Goal: Information Seeking & Learning: Understand process/instructions

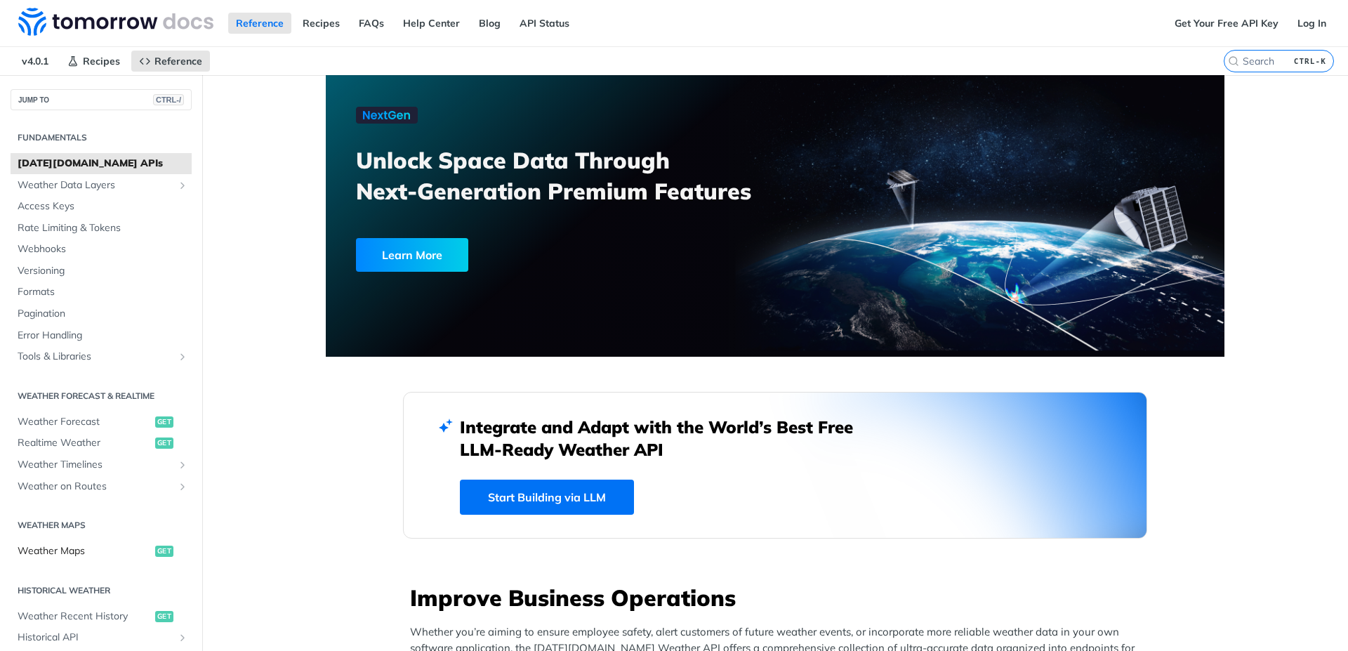
click at [74, 557] on span "Weather Maps" at bounding box center [85, 551] width 134 height 14
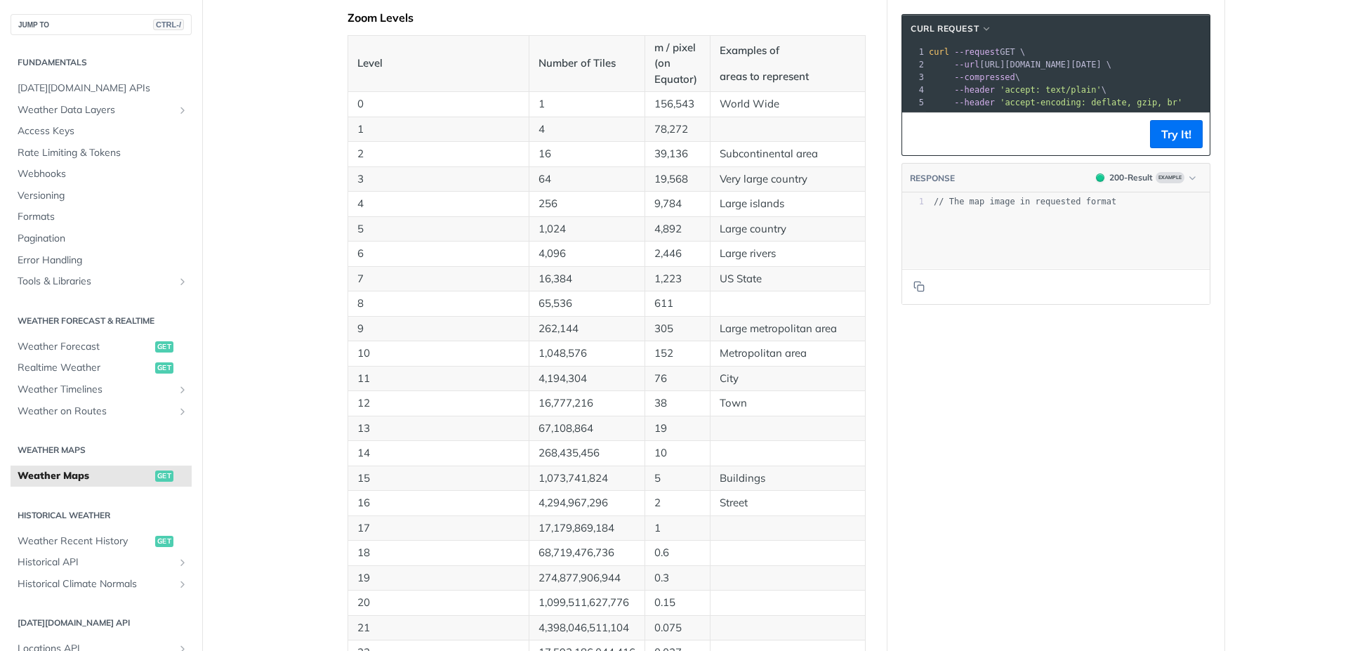
scroll to position [692, 0]
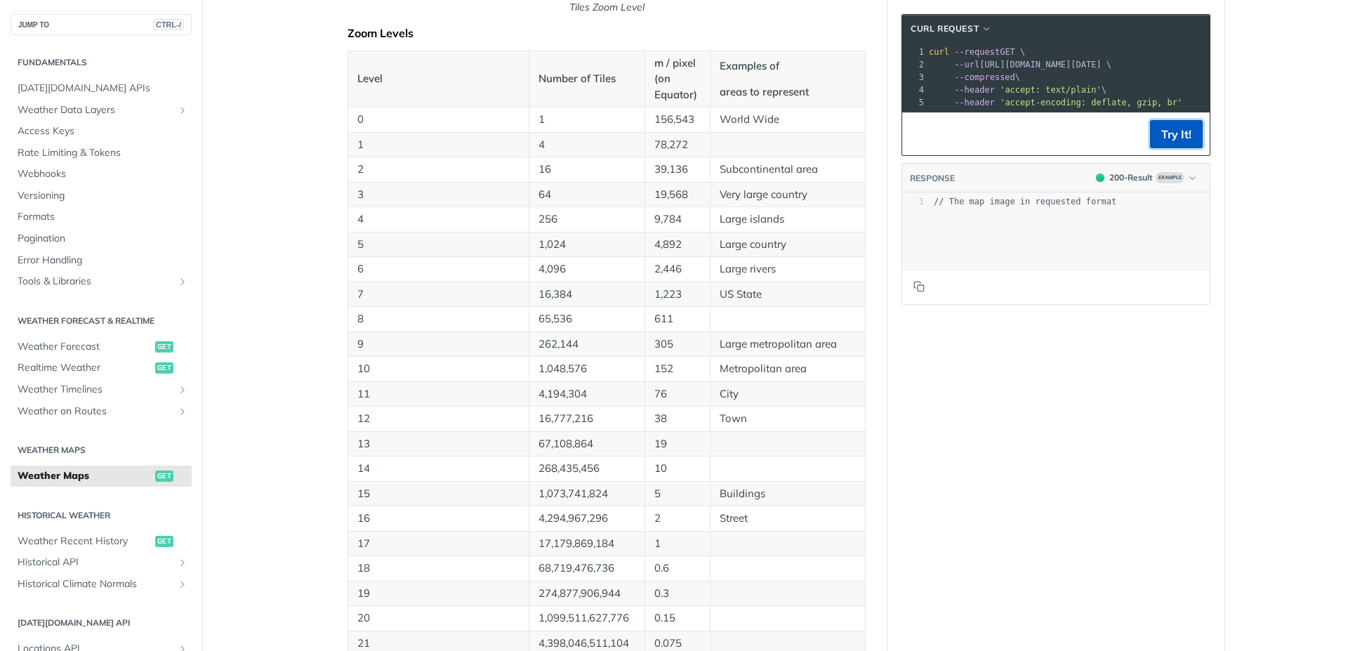
click at [1172, 146] on button "Try It!" at bounding box center [1176, 134] width 53 height 28
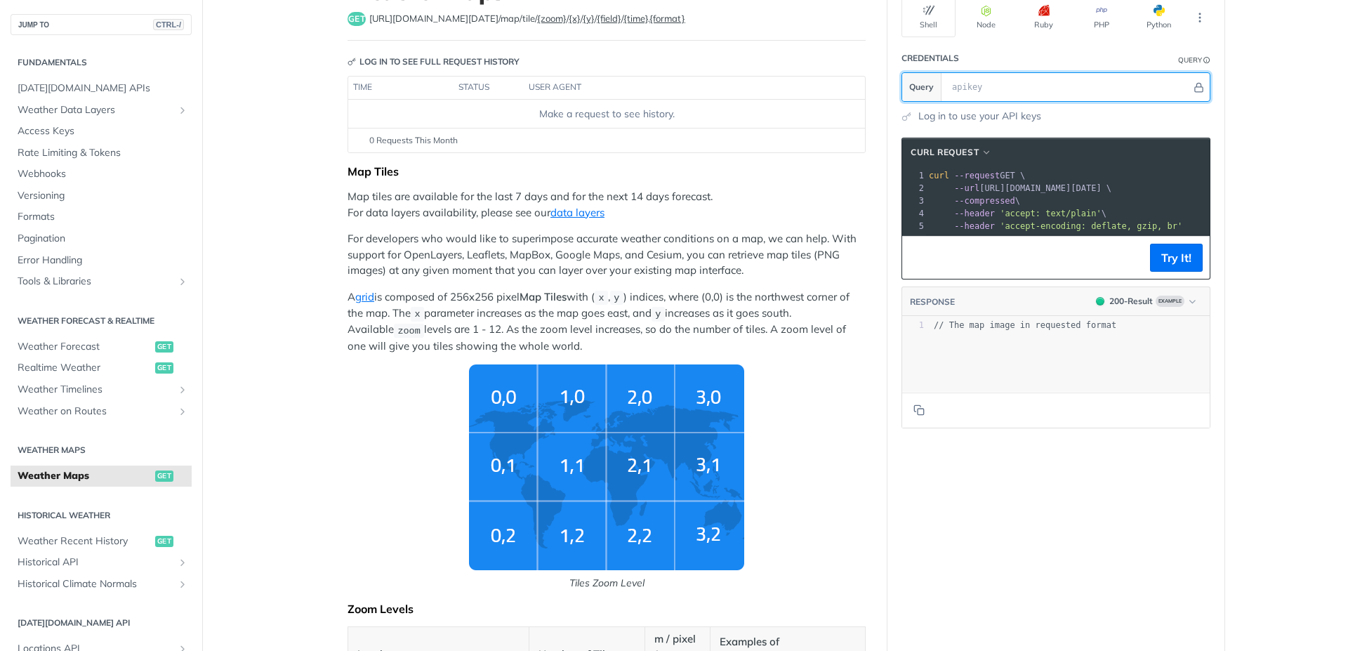
scroll to position [0, 0]
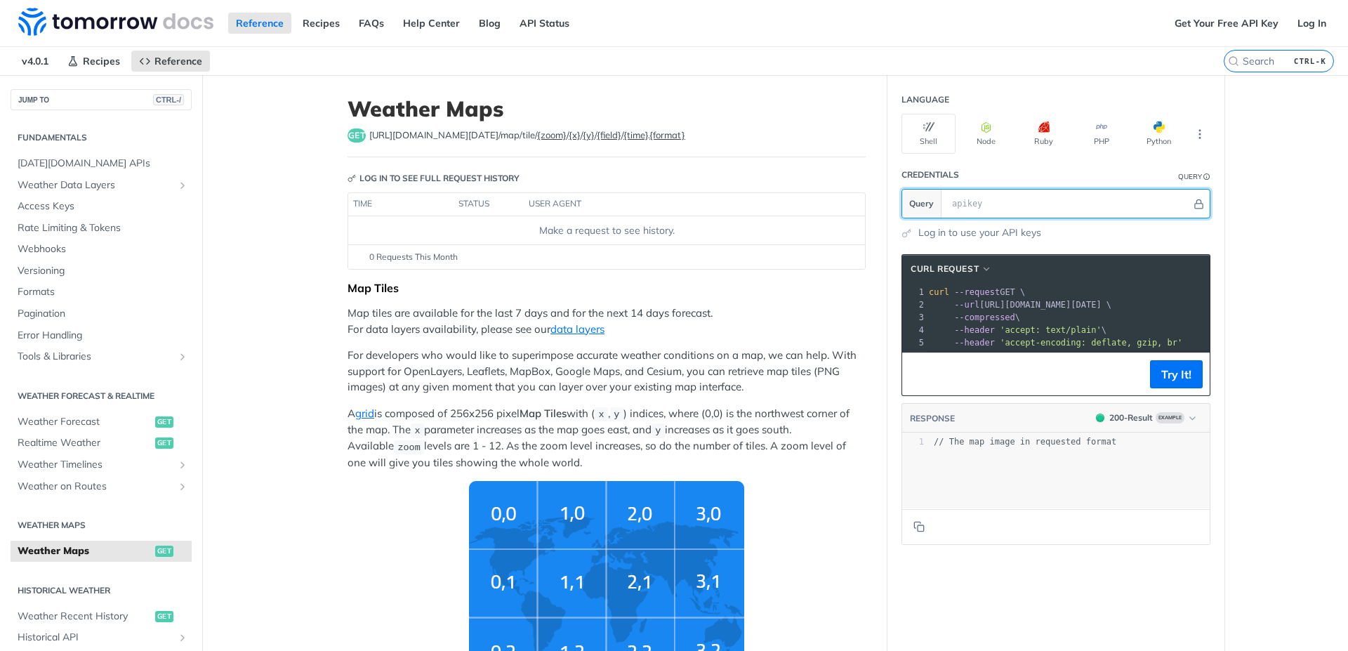
click at [960, 200] on input "text" at bounding box center [1068, 204] width 246 height 28
click at [649, 136] on label "{format}" at bounding box center [667, 134] width 36 height 11
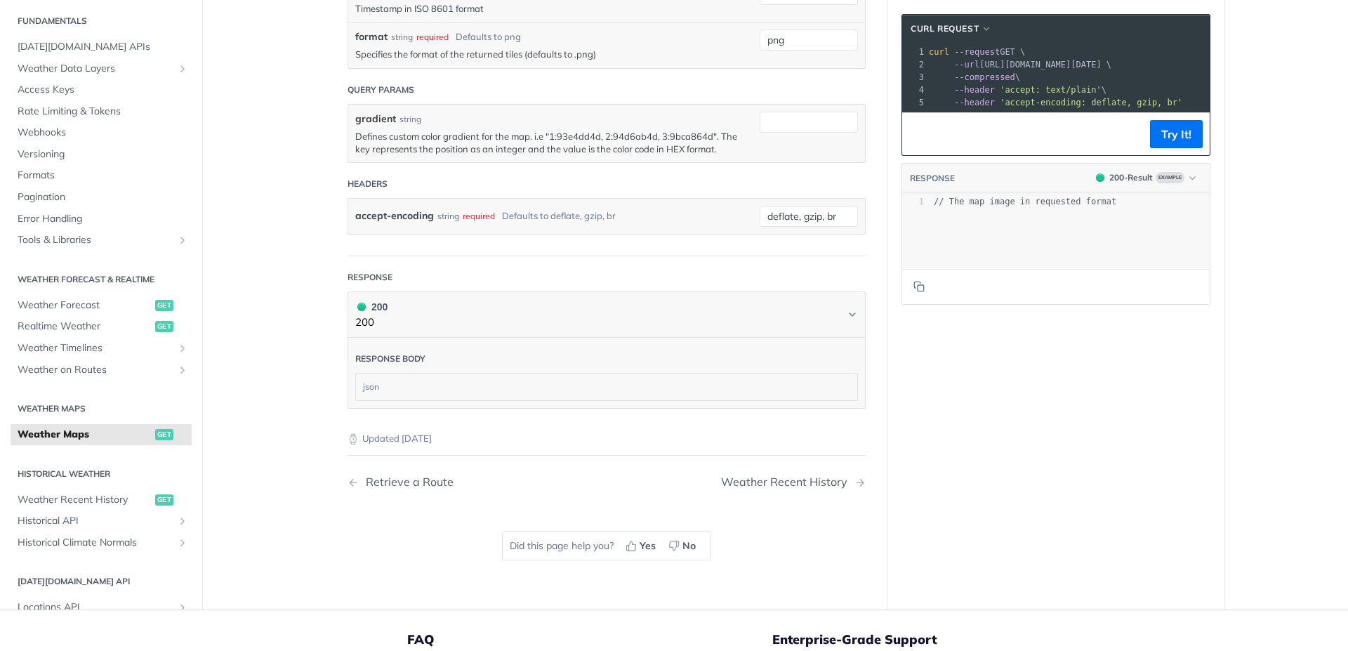
click at [400, 389] on div "json" at bounding box center [606, 386] width 501 height 27
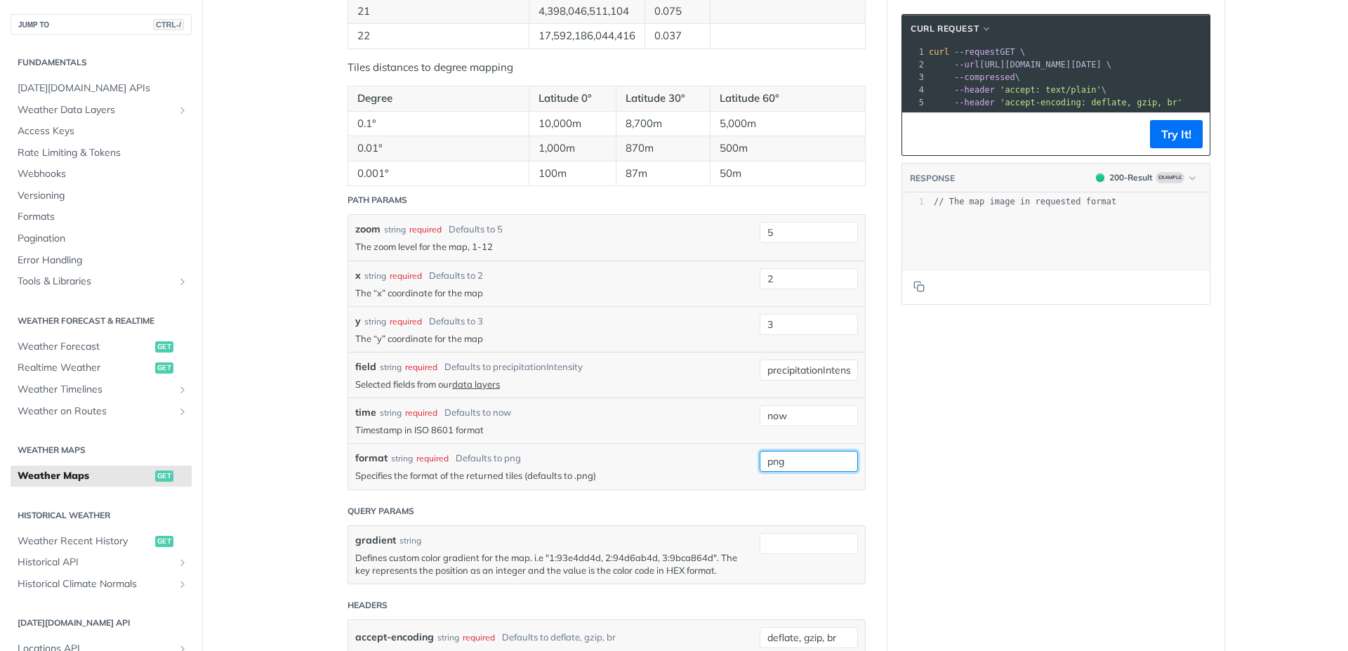
click at [769, 461] on input "png" at bounding box center [809, 461] width 98 height 21
click at [475, 479] on p "Specifies the format of the returned tiles (defaults to .png)" at bounding box center [553, 475] width 397 height 13
click at [426, 477] on p "Specifies the format of the returned tiles (defaults to .png)" at bounding box center [553, 475] width 397 height 13
click at [429, 458] on div "required" at bounding box center [432, 458] width 32 height 13
click at [477, 458] on div "Defaults to png" at bounding box center [488, 458] width 65 height 14
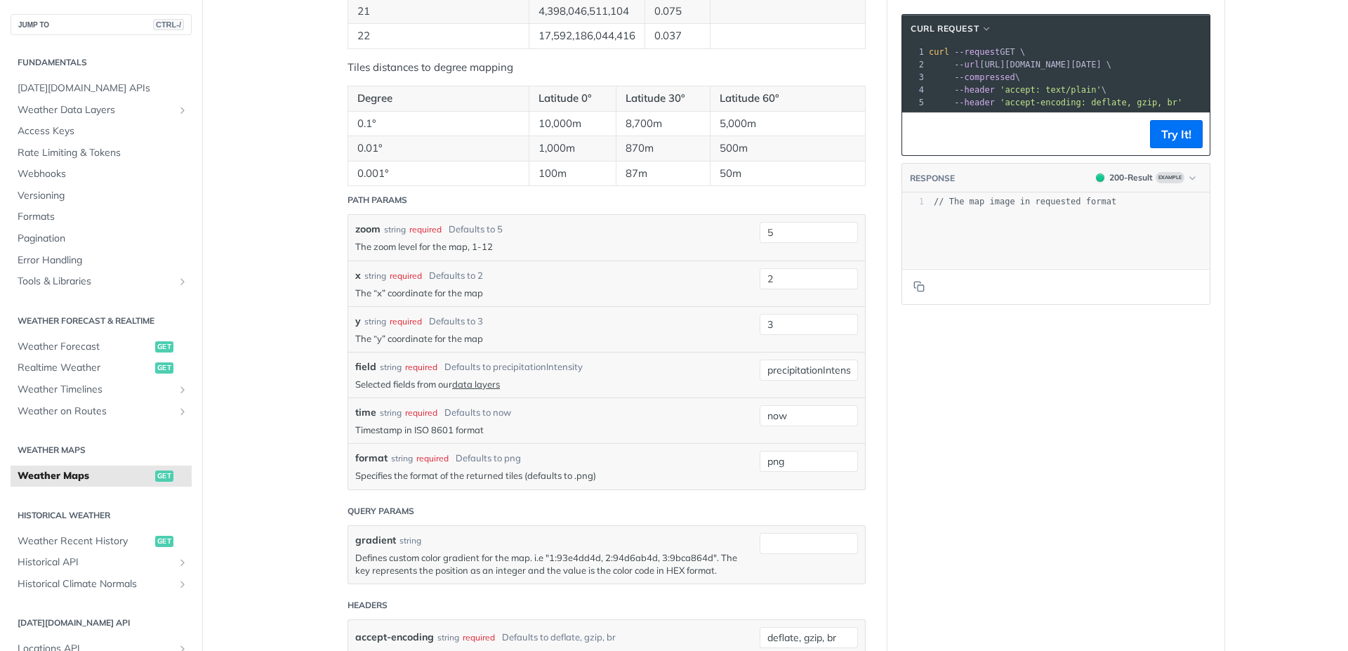
click at [504, 457] on div "Defaults to png" at bounding box center [488, 458] width 65 height 14
drag, startPoint x: 521, startPoint y: 458, endPoint x: 498, endPoint y: 454, distance: 23.4
click at [486, 456] on div "format string required Defaults to png" at bounding box center [553, 458] width 397 height 15
click at [750, 446] on div "format string required Defaults to png Specifies the format of the returned til…" at bounding box center [606, 466] width 517 height 46
click at [785, 458] on input "png" at bounding box center [809, 461] width 98 height 21
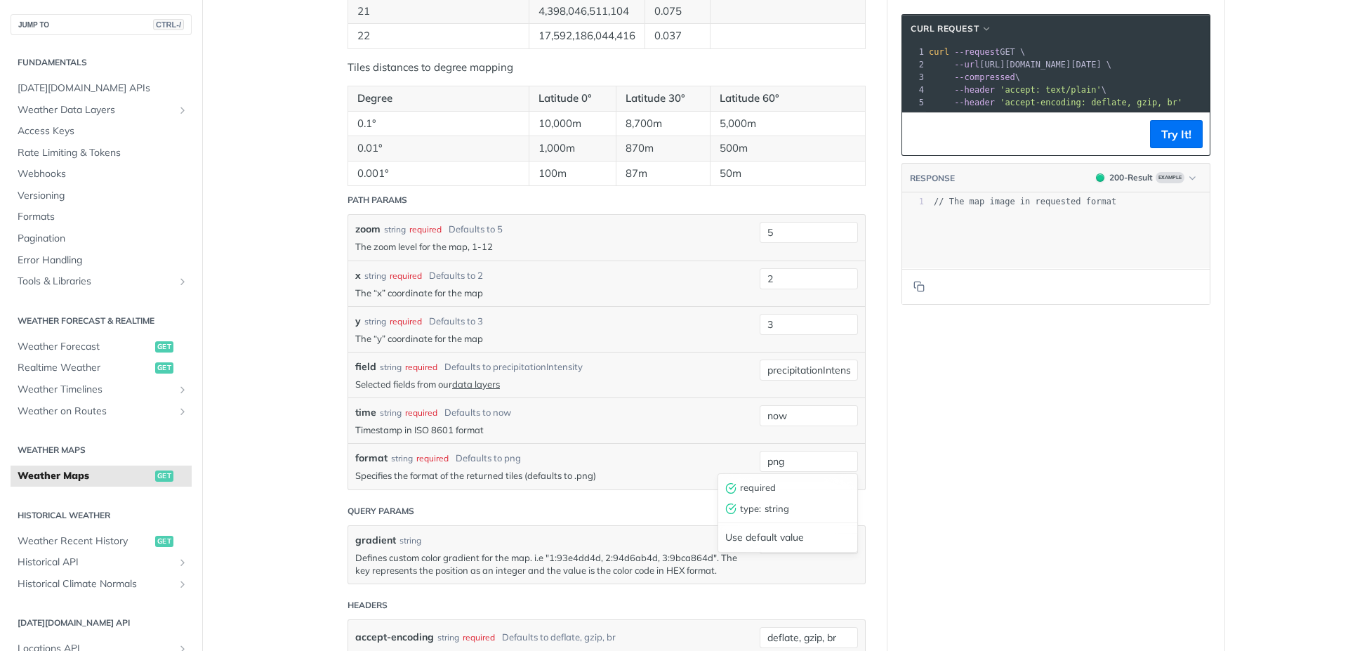
click at [741, 509] on span "type :" at bounding box center [750, 509] width 21 height 14
click at [776, 462] on input "png" at bounding box center [809, 461] width 98 height 21
click at [786, 462] on input "png" at bounding box center [809, 461] width 98 height 21
type input "p"
type input "nc"
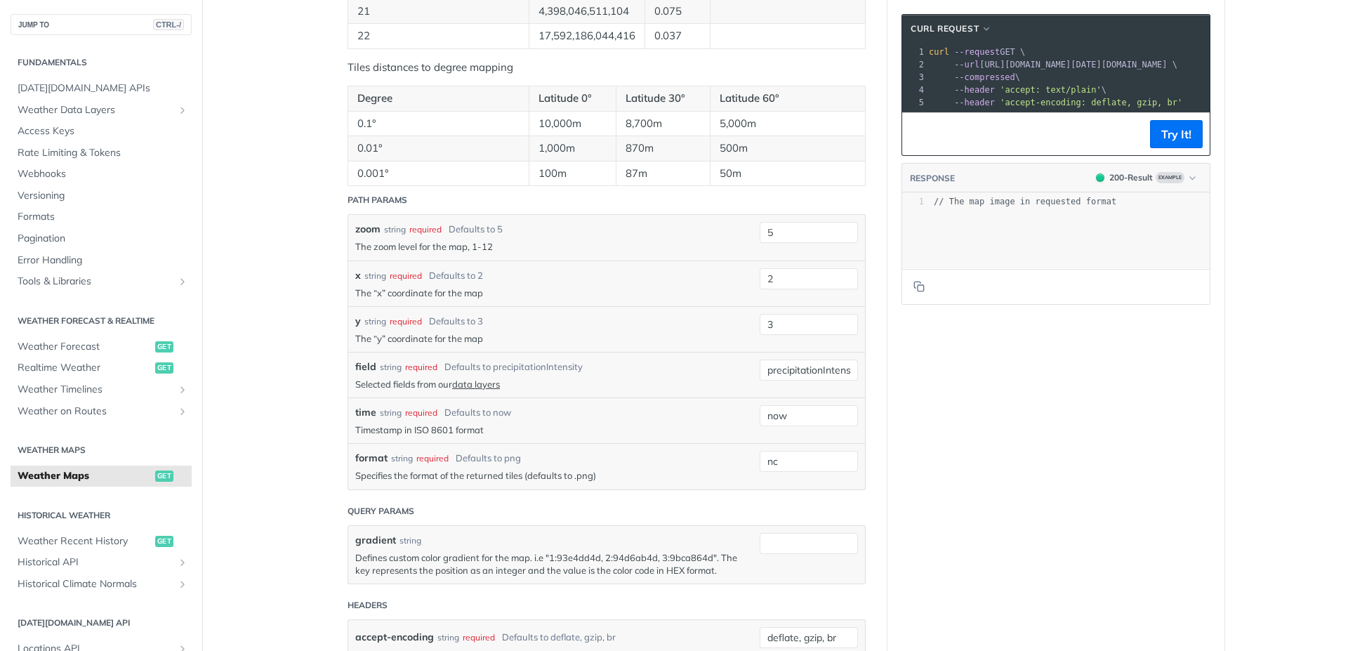
click at [1164, 148] on button "Try It!" at bounding box center [1176, 134] width 53 height 28
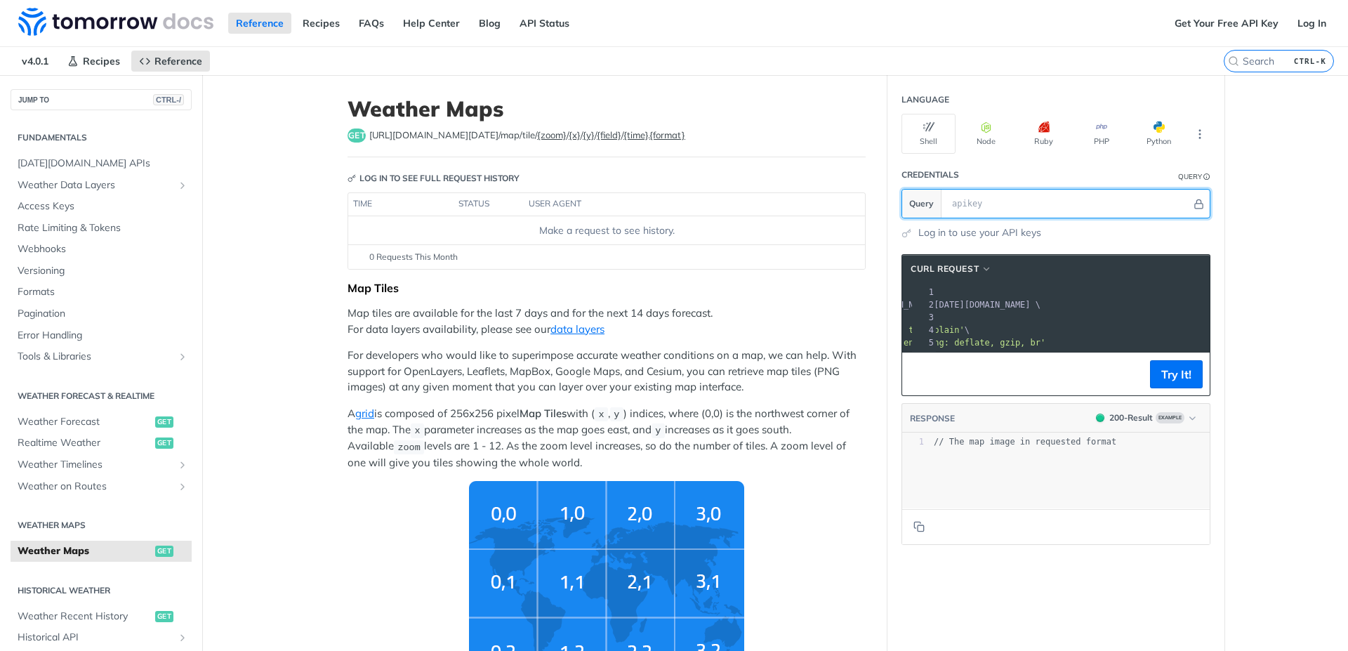
click at [1014, 196] on input "text" at bounding box center [1068, 204] width 246 height 28
click at [1144, 127] on button "Python" at bounding box center [1159, 134] width 54 height 40
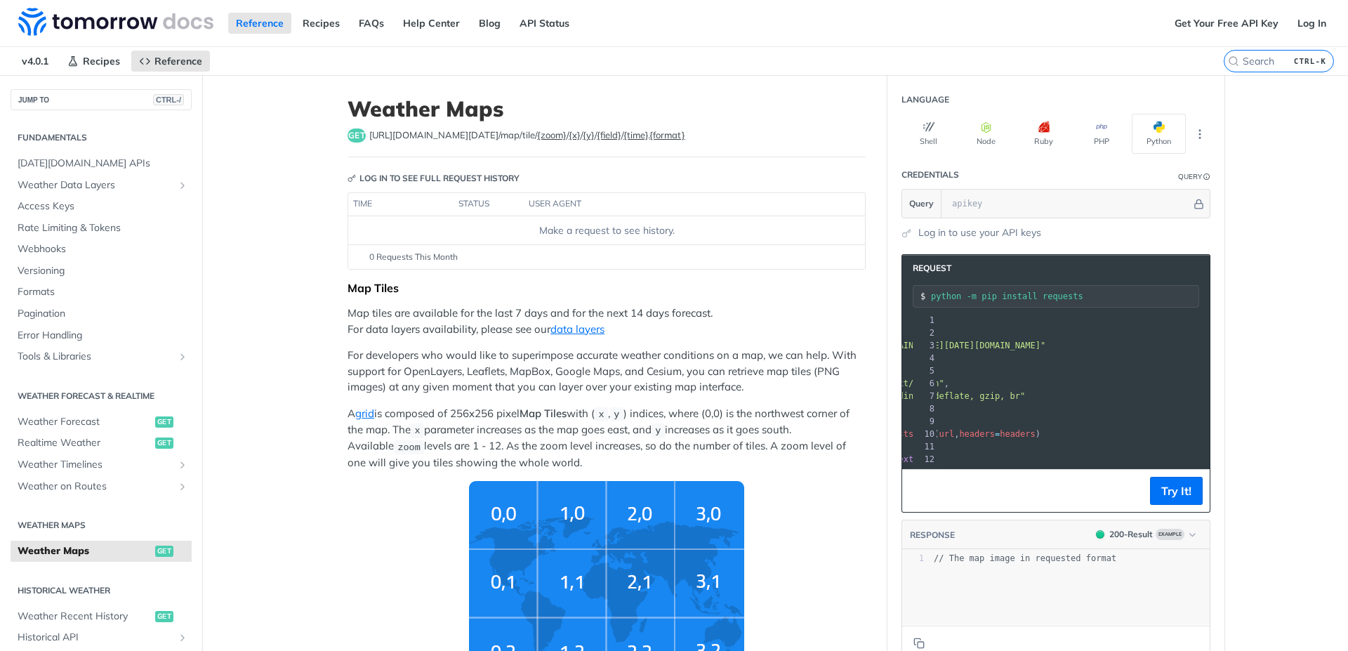
scroll to position [0, 121]
click at [649, 134] on label "{format}" at bounding box center [667, 134] width 36 height 11
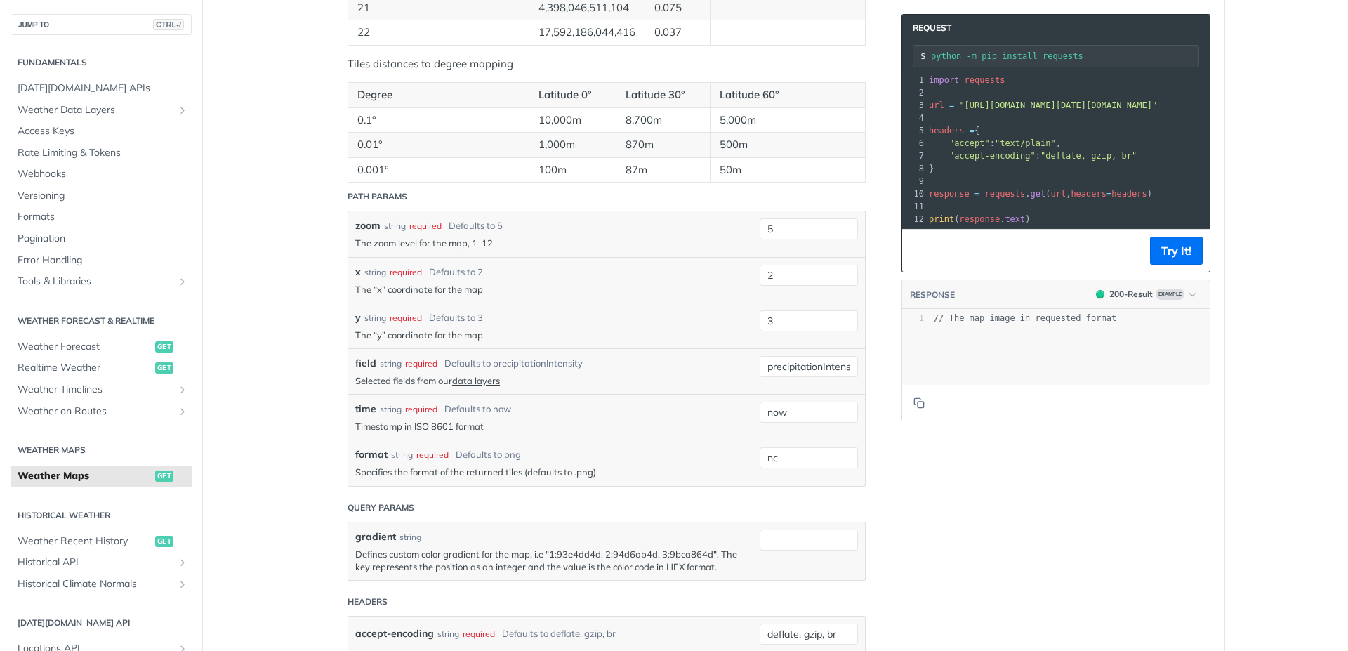
scroll to position [1544, 0]
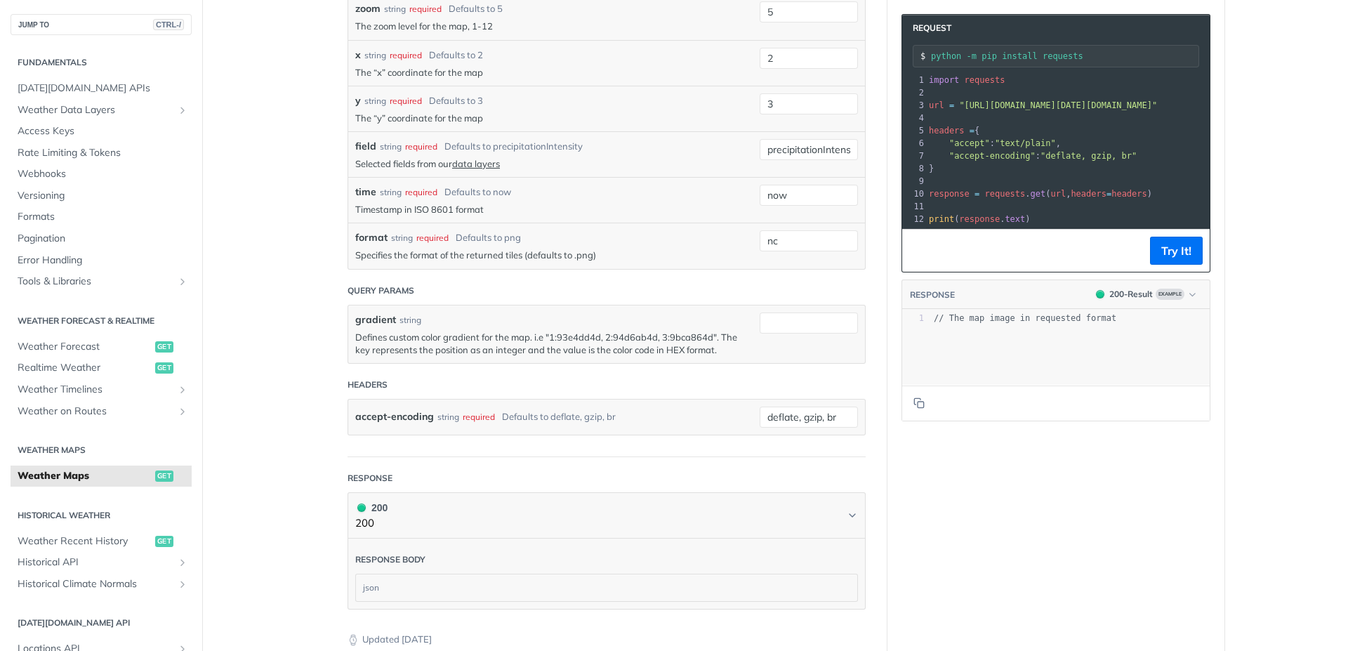
click at [568, 252] on p "Specifies the format of the returned tiles (defaults to .png)" at bounding box center [553, 255] width 397 height 13
click at [535, 253] on p "Specifies the format of the returned tiles (defaults to .png)" at bounding box center [553, 255] width 397 height 13
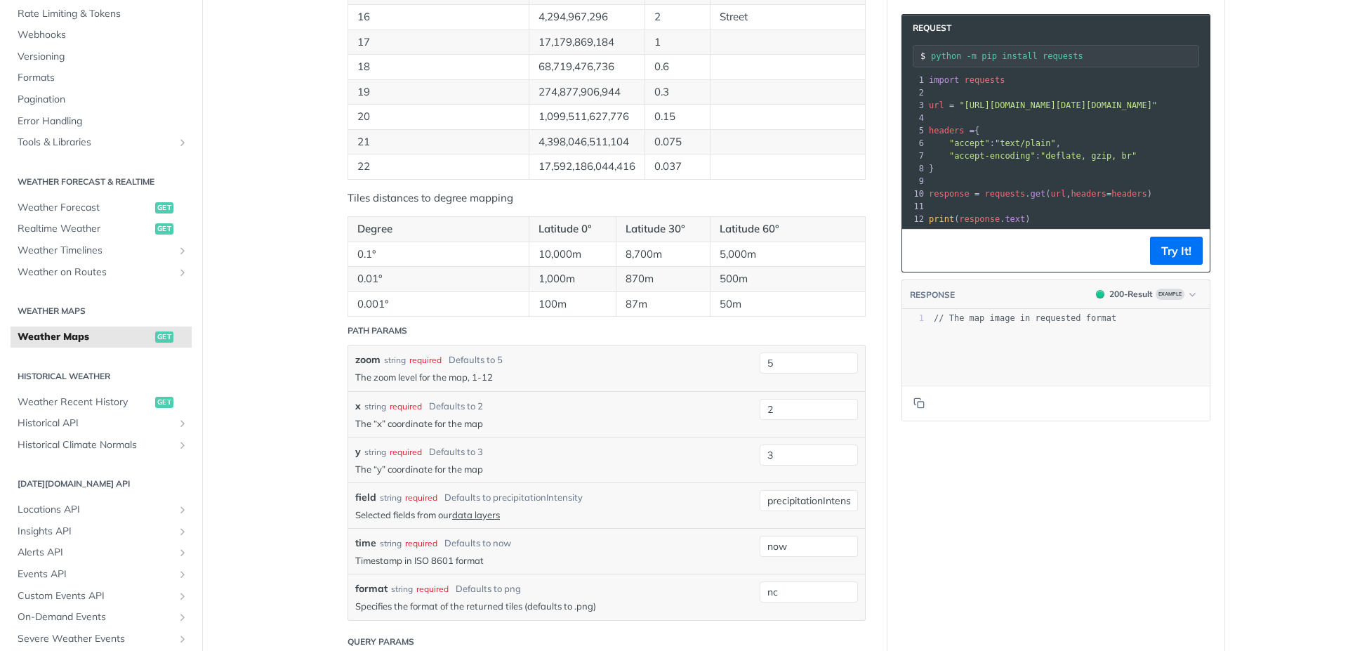
scroll to position [140, 0]
click at [63, 423] on span "Historical API" at bounding box center [96, 422] width 156 height 14
